Goal: Transaction & Acquisition: Purchase product/service

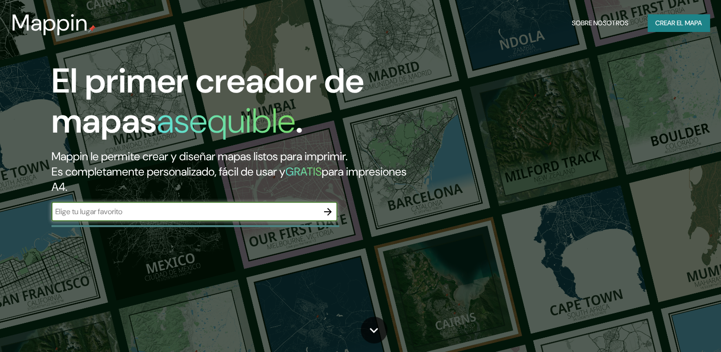
click at [201, 210] on input "text" at bounding box center [184, 211] width 267 height 11
type input "[GEOGRAPHIC_DATA]"
click at [323, 210] on icon "button" at bounding box center [327, 211] width 11 height 11
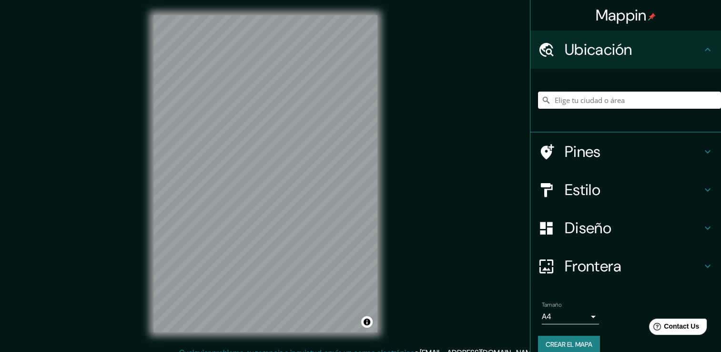
click at [593, 100] on input "Elige tu ciudad o área" at bounding box center [629, 100] width 183 height 17
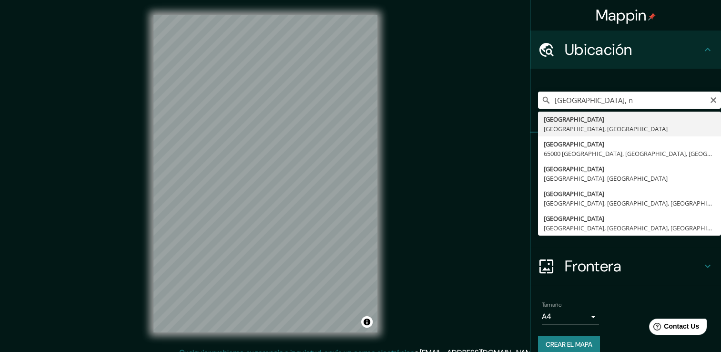
type input "[GEOGRAPHIC_DATA], [GEOGRAPHIC_DATA], [GEOGRAPHIC_DATA]"
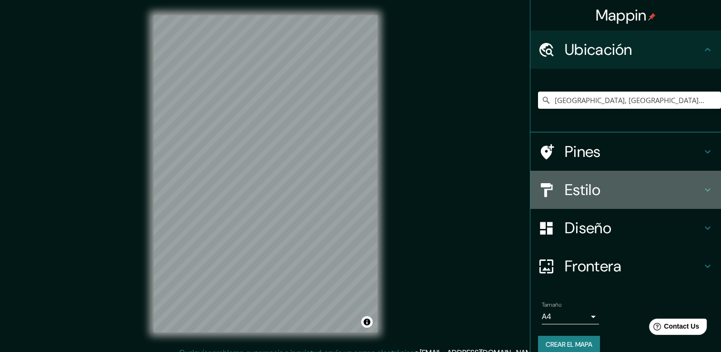
click at [635, 177] on div "Estilo" at bounding box center [626, 190] width 191 height 38
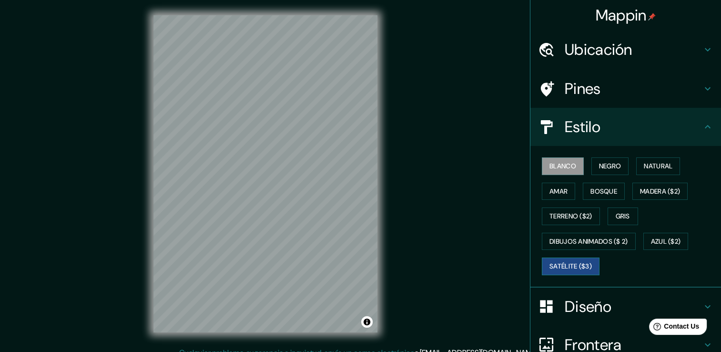
click at [561, 269] on font "Satélite ($3)" at bounding box center [571, 266] width 42 height 12
click at [290, 351] on div "Mappin Ubicación [GEOGRAPHIC_DATA], [GEOGRAPHIC_DATA], [GEOGRAPHIC_DATA] Pines …" at bounding box center [360, 181] width 721 height 362
click at [443, 212] on div "Mappin Ubicación [GEOGRAPHIC_DATA], [GEOGRAPHIC_DATA], [GEOGRAPHIC_DATA] Pines …" at bounding box center [360, 181] width 721 height 362
click at [454, 214] on div "Mappin Ubicación [GEOGRAPHIC_DATA], [GEOGRAPHIC_DATA], [GEOGRAPHIC_DATA] Pines …" at bounding box center [360, 181] width 721 height 362
click at [438, 209] on div "Mappin Ubicación [GEOGRAPHIC_DATA], [GEOGRAPHIC_DATA], [GEOGRAPHIC_DATA] Pines …" at bounding box center [360, 181] width 721 height 362
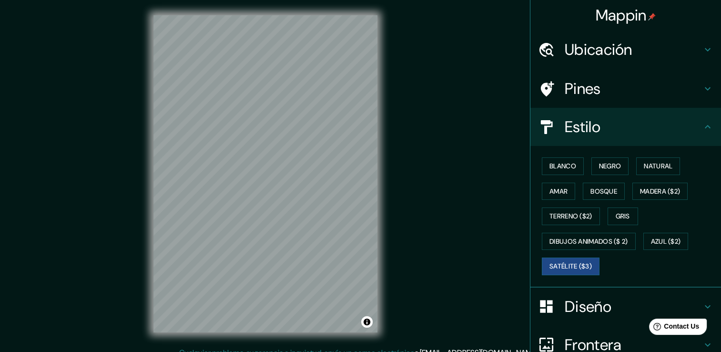
click at [403, 218] on div "Mappin Ubicación [GEOGRAPHIC_DATA], [GEOGRAPHIC_DATA], [GEOGRAPHIC_DATA] Pines …" at bounding box center [360, 181] width 721 height 362
click at [608, 195] on font "Bosque" at bounding box center [604, 191] width 27 height 12
click at [560, 258] on button "Satélite ($3)" at bounding box center [571, 266] width 58 height 18
click at [610, 217] on button "Gris" at bounding box center [623, 216] width 31 height 18
click at [599, 194] on font "Bosque" at bounding box center [604, 191] width 27 height 12
